Goal: Task Accomplishment & Management: Manage account settings

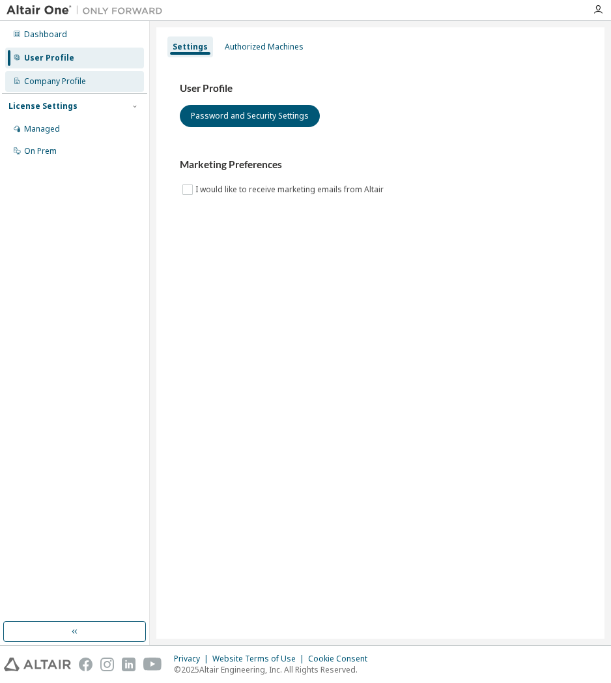
click at [69, 83] on div "Company Profile" at bounding box center [55, 81] width 62 height 10
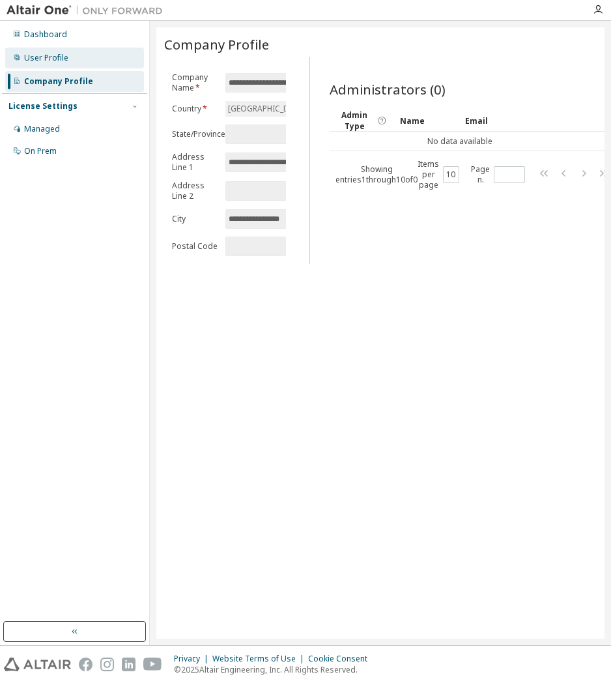
click at [88, 66] on div "User Profile" at bounding box center [74, 58] width 139 height 21
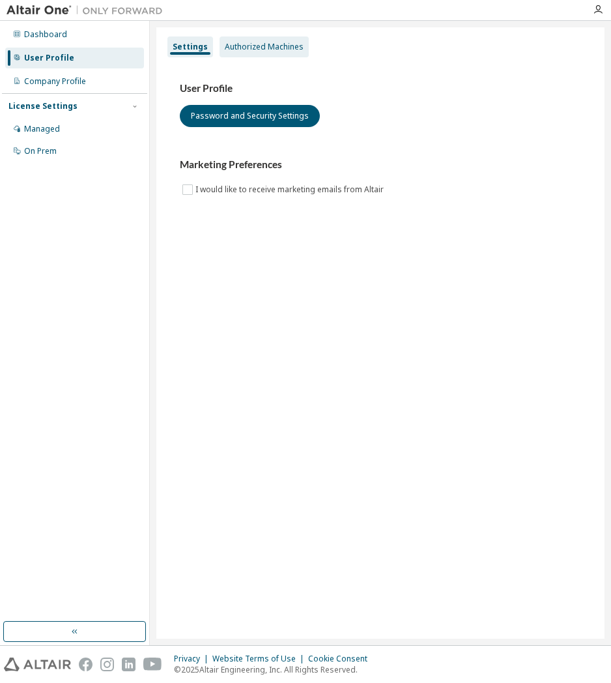
click at [271, 42] on div "Authorized Machines" at bounding box center [264, 47] width 79 height 10
click at [244, 41] on div "Authorized Machines" at bounding box center [264, 46] width 89 height 21
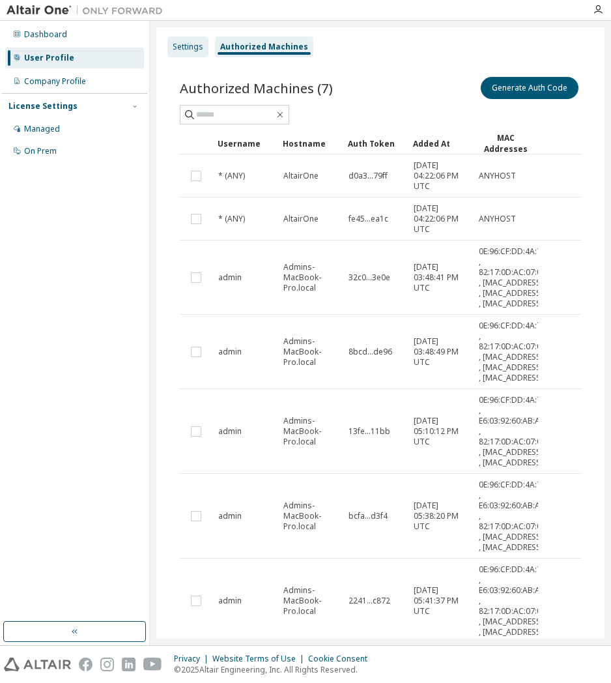
click at [202, 47] on div "Settings" at bounding box center [187, 46] width 41 height 21
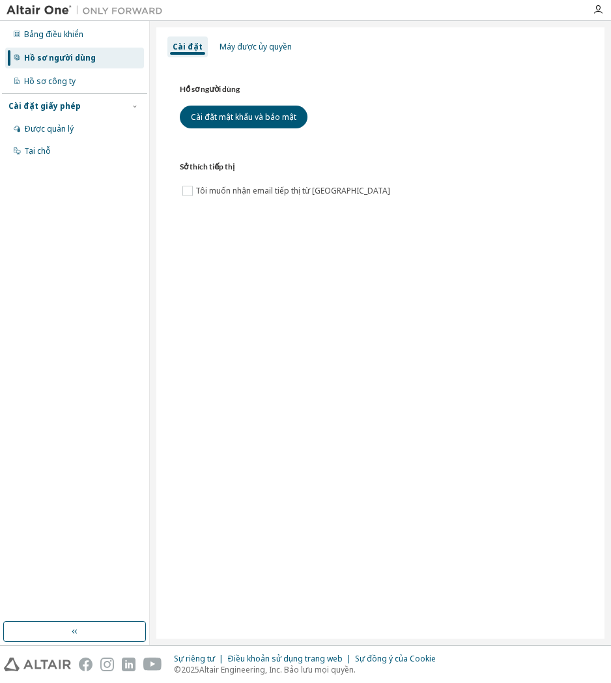
click at [221, 226] on div "Hồ sơ người dùng Cài đặt mật khẩu và bảo mật Sở thích tiếp thị Tôi muốn nhận em…" at bounding box center [380, 148] width 433 height 179
click at [272, 50] on font "Máy được ủy quyền" at bounding box center [256, 46] width 72 height 11
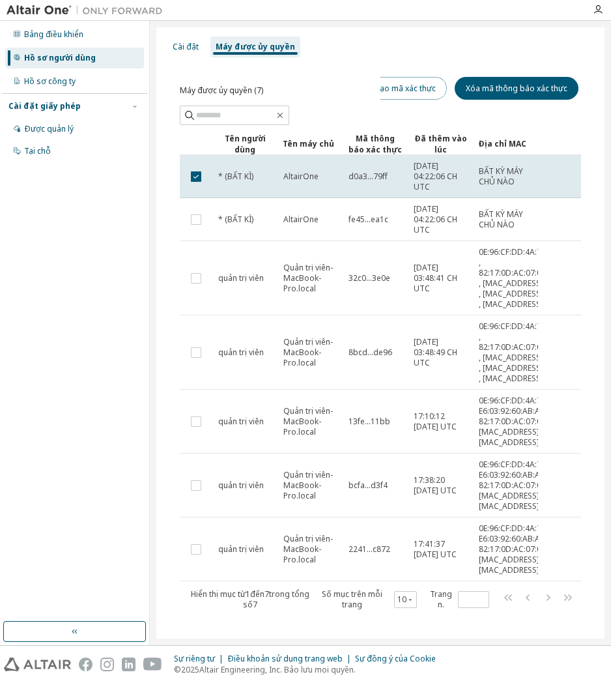
click at [427, 93] on font "Tạo mã xác thực" at bounding box center [405, 88] width 61 height 11
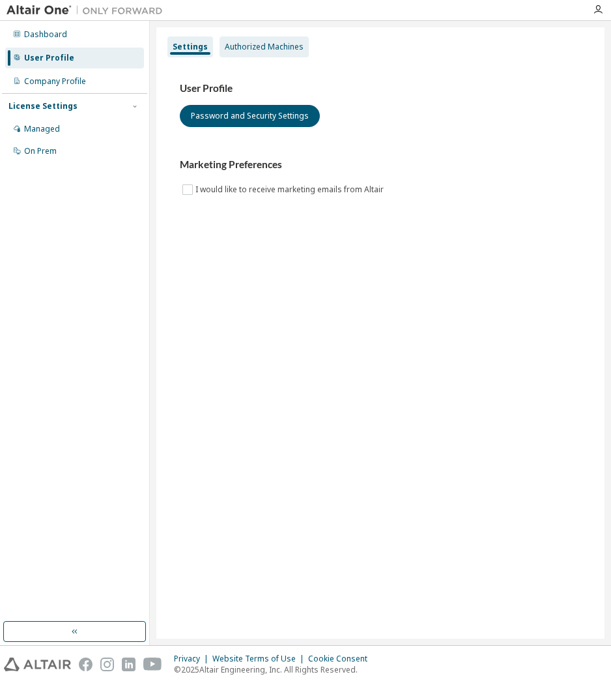
click at [251, 43] on div "Authorized Machines" at bounding box center [264, 47] width 79 height 10
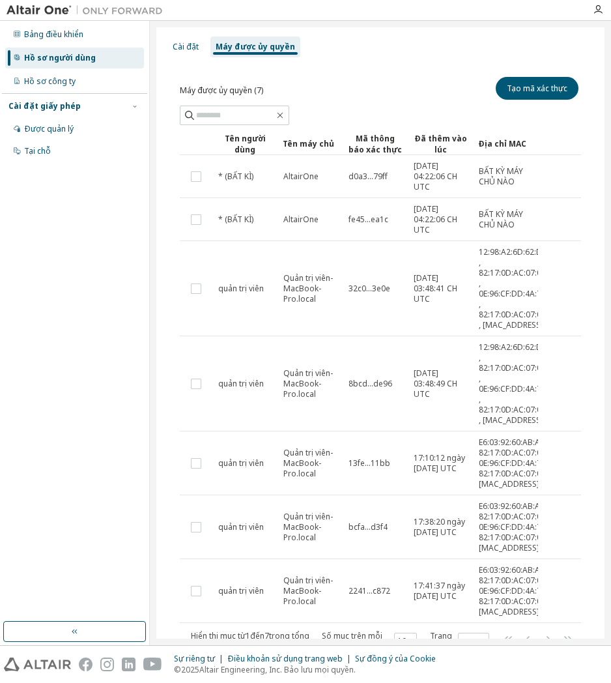
click at [389, 102] on div "Máy được ủy quyền (7) Tạo mã xác thực" at bounding box center [380, 99] width 401 height 51
click at [510, 83] on font "Tạo mã xác thực" at bounding box center [537, 88] width 61 height 11
